Goal: Find specific page/section: Find specific page/section

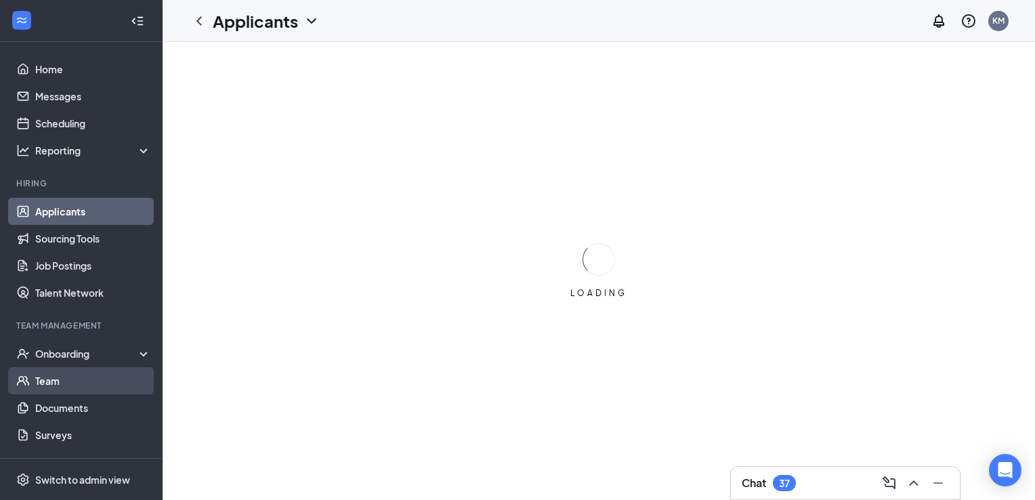
click at [60, 377] on link "Team" at bounding box center [93, 380] width 116 height 27
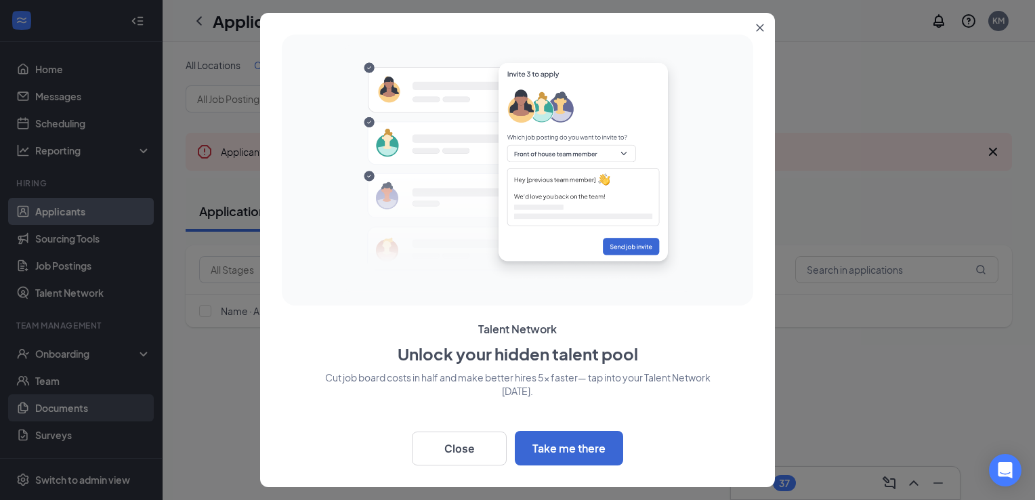
click at [51, 410] on div at bounding box center [517, 250] width 1035 height 500
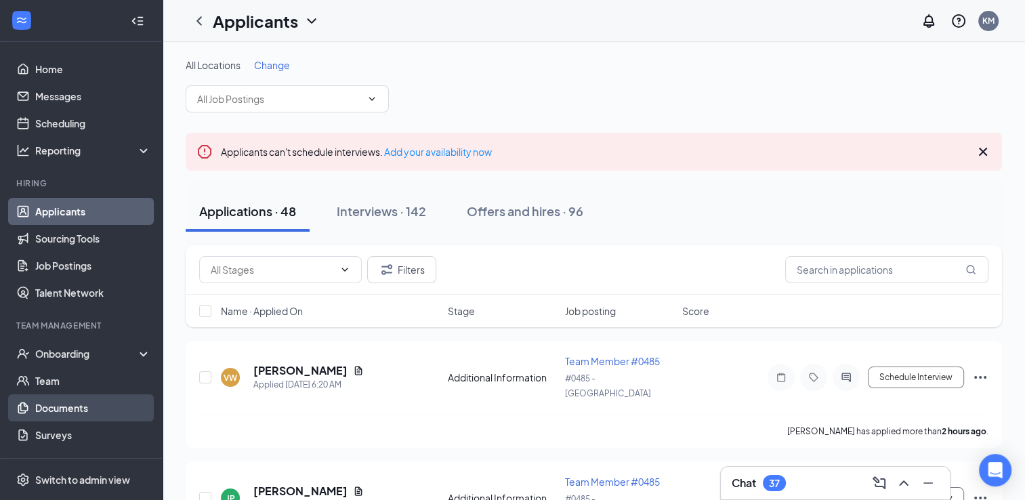
click at [63, 413] on link "Documents" at bounding box center [93, 407] width 116 height 27
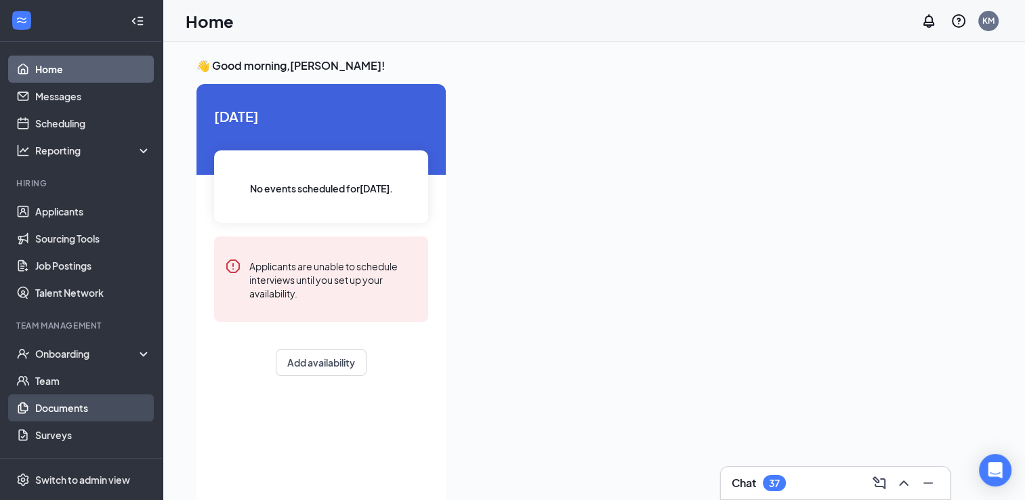
click at [46, 403] on link "Documents" at bounding box center [93, 407] width 116 height 27
